Goal: Task Accomplishment & Management: Complete application form

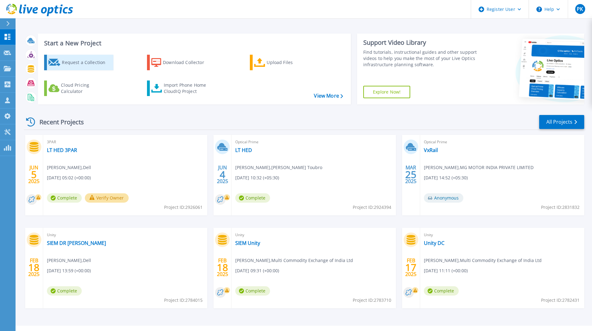
click at [106, 59] on div "Request a Collection" at bounding box center [87, 62] width 50 height 12
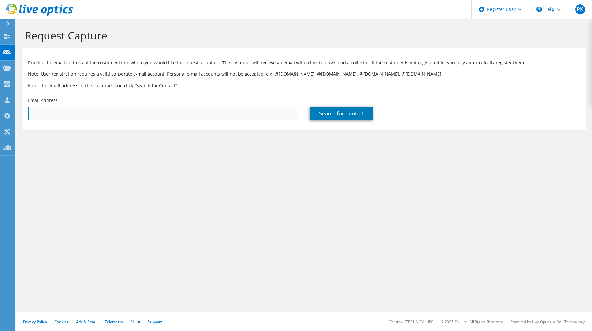
click at [84, 113] on input "text" at bounding box center [163, 114] width 270 height 14
paste input "[EMAIL_ADDRESS][DOMAIN_NAME]"
type input "[EMAIL_ADDRESS][DOMAIN_NAME]"
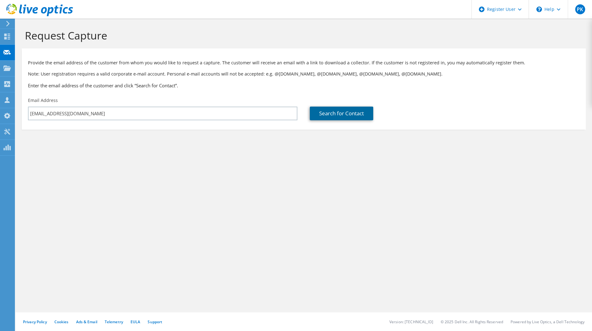
click at [356, 116] on link "Search for Contact" at bounding box center [341, 114] width 63 height 14
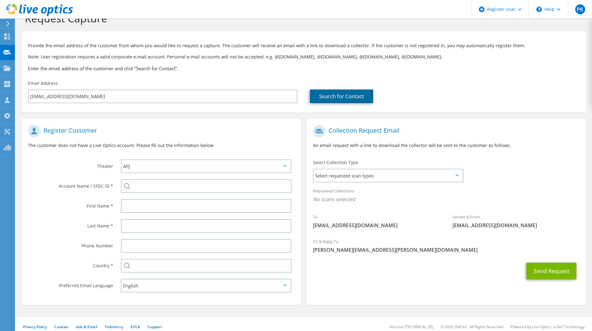
scroll to position [23, 0]
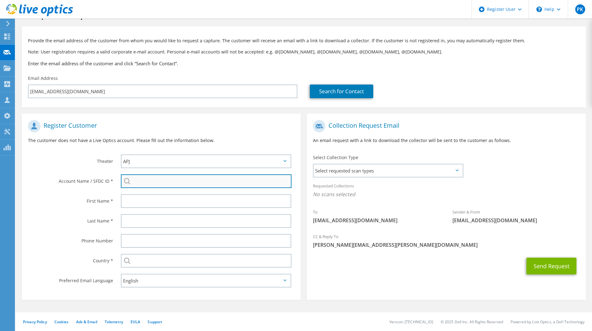
click at [154, 180] on input "search" at bounding box center [206, 181] width 171 height 14
click at [158, 197] on li "NMDC DATA CENTRE PRIVATE LIMITED : 3481871597" at bounding box center [184, 192] width 126 height 7
type input "NMDC DATA CENTRE PRIVATE LIMITED : 3481871597"
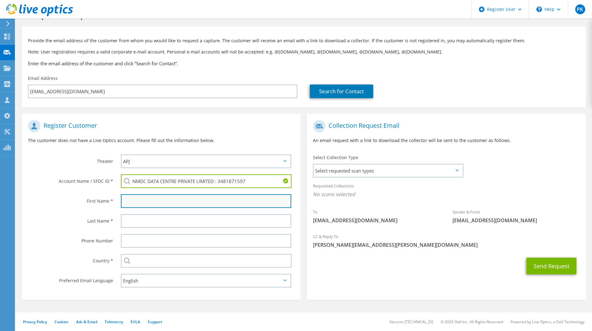
click at [147, 203] on input "text" at bounding box center [206, 201] width 170 height 14
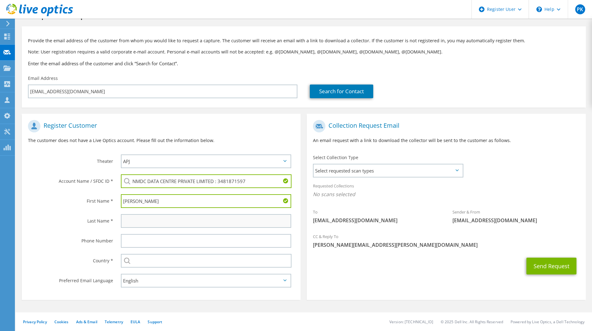
type input "[PERSON_NAME]"
click at [137, 222] on input "text" at bounding box center [206, 221] width 170 height 14
type input "[PERSON_NAME]"
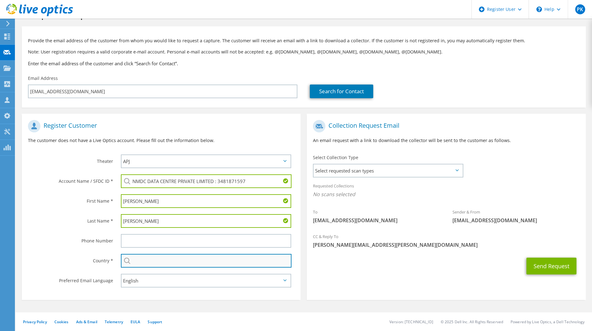
click at [137, 262] on input "text" at bounding box center [206, 261] width 171 height 14
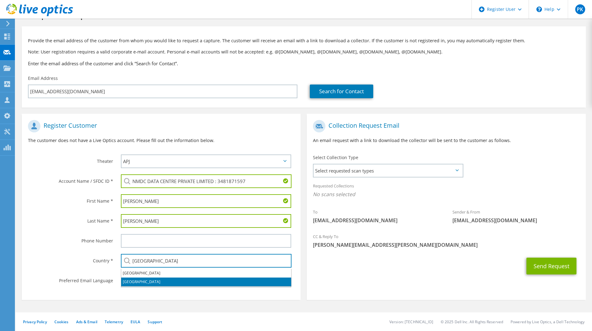
click at [127, 280] on li "[GEOGRAPHIC_DATA]" at bounding box center [206, 282] width 170 height 9
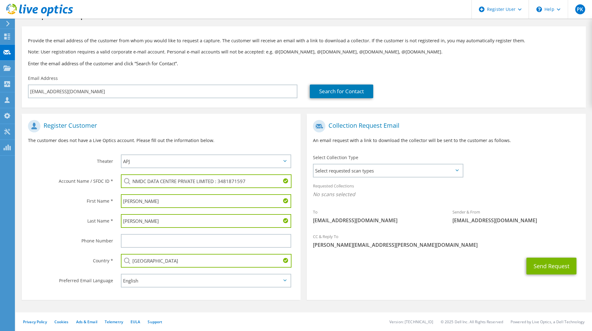
type input "[GEOGRAPHIC_DATA]"
click at [81, 267] on div "Country *" at bounding box center [68, 260] width 93 height 19
click at [369, 170] on span "Select requested scan types" at bounding box center [388, 171] width 149 height 12
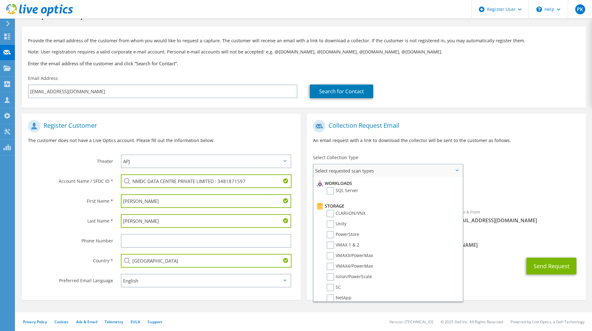
scroll to position [93, 0]
click at [332, 277] on label "SC" at bounding box center [334, 279] width 14 height 7
click at [0, 0] on input "SC" at bounding box center [0, 0] width 0 height 0
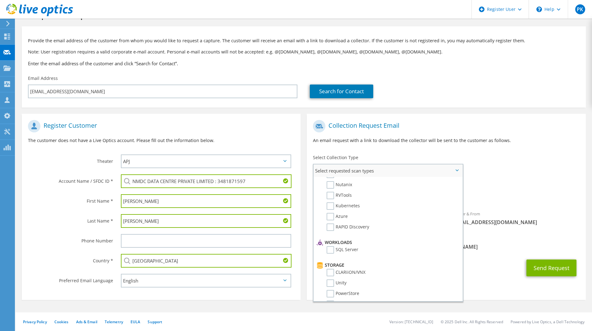
scroll to position [0, 0]
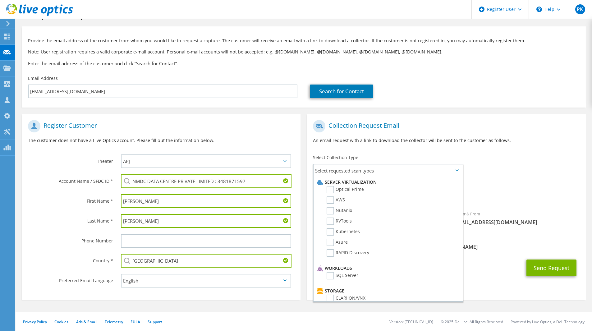
click at [501, 262] on div "Send Request" at bounding box center [446, 268] width 279 height 23
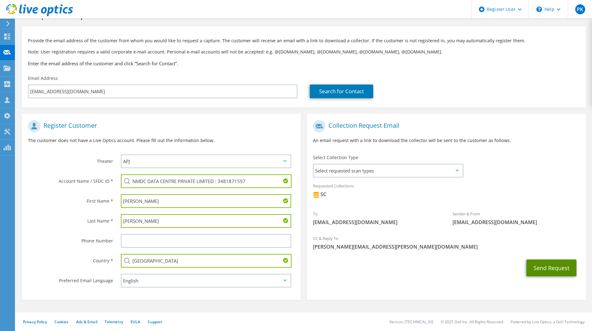
click at [557, 271] on button "Send Request" at bounding box center [552, 268] width 50 height 17
